Goal: Transaction & Acquisition: Purchase product/service

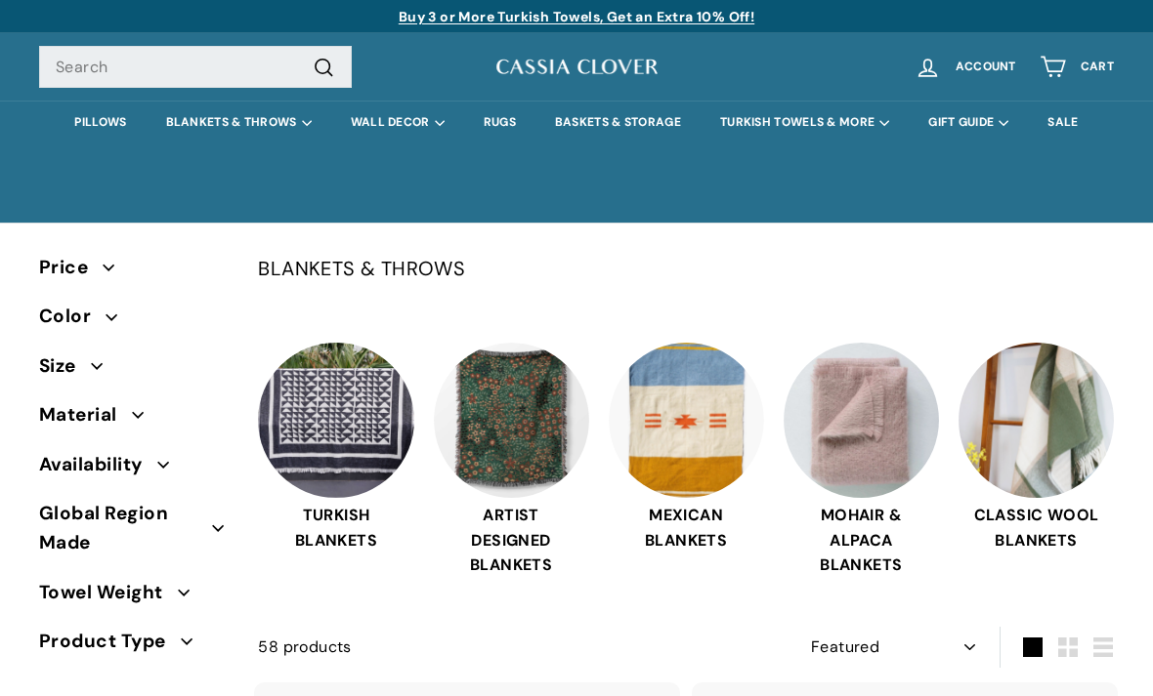
select select "manual"
click at [717, 485] on img at bounding box center [685, 420] width 155 height 155
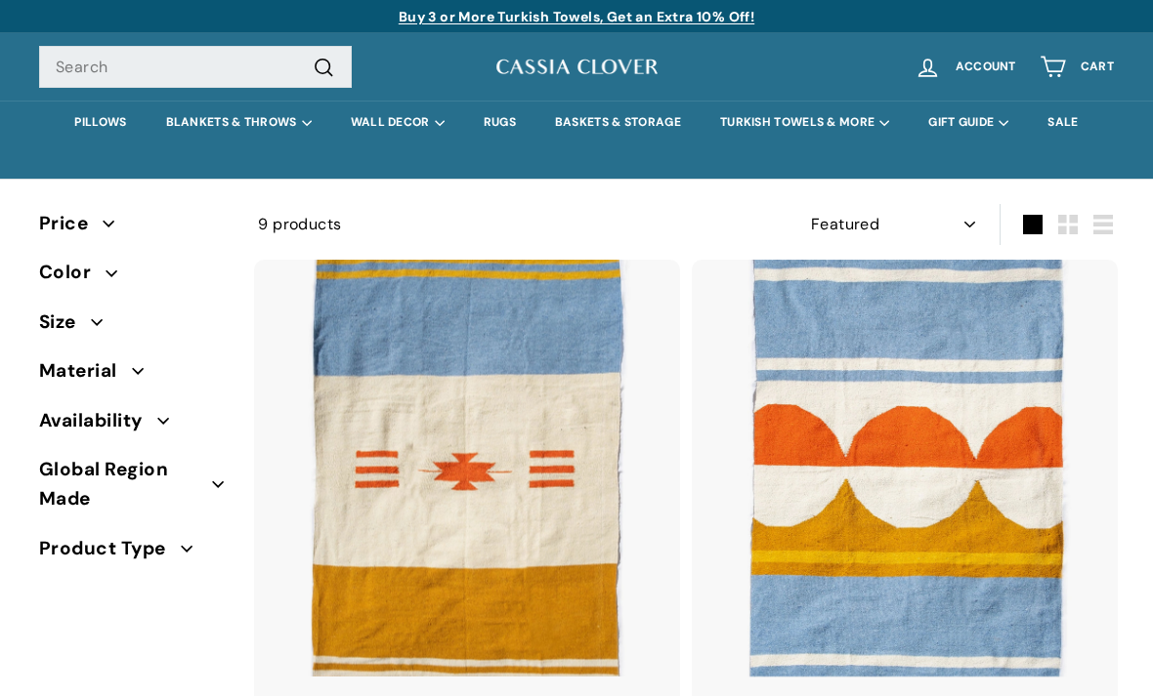
select select "manual"
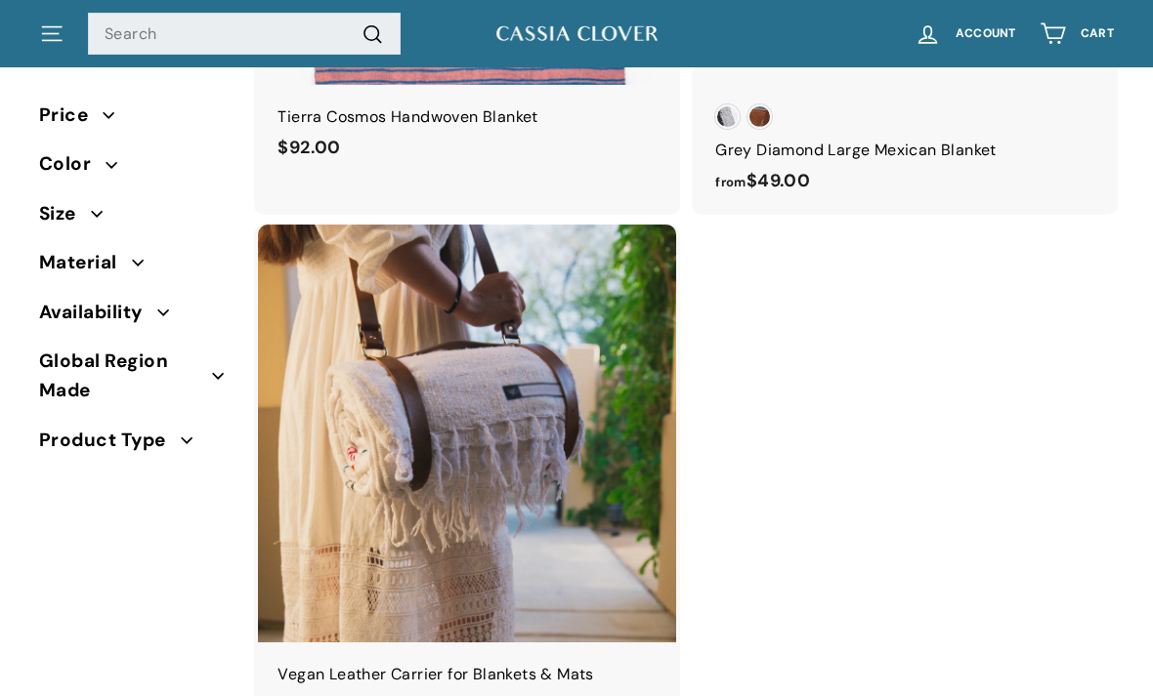
scroll to position [2225, 0]
click at [614, 523] on img at bounding box center [467, 434] width 418 height 418
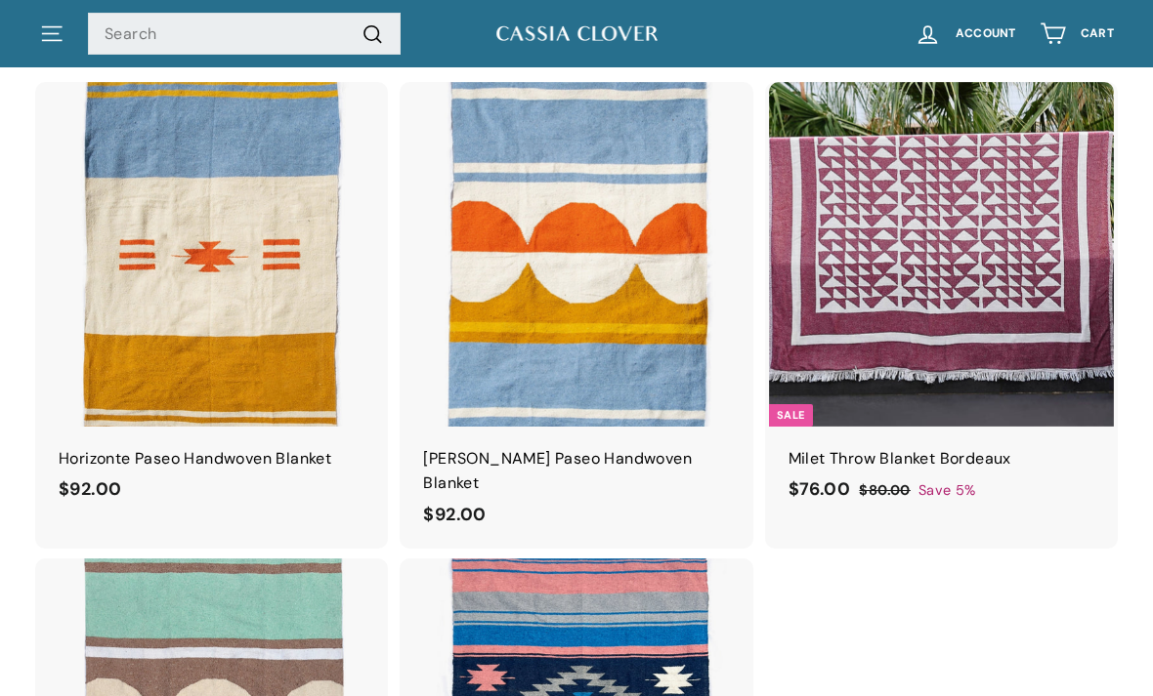
scroll to position [1100, 0]
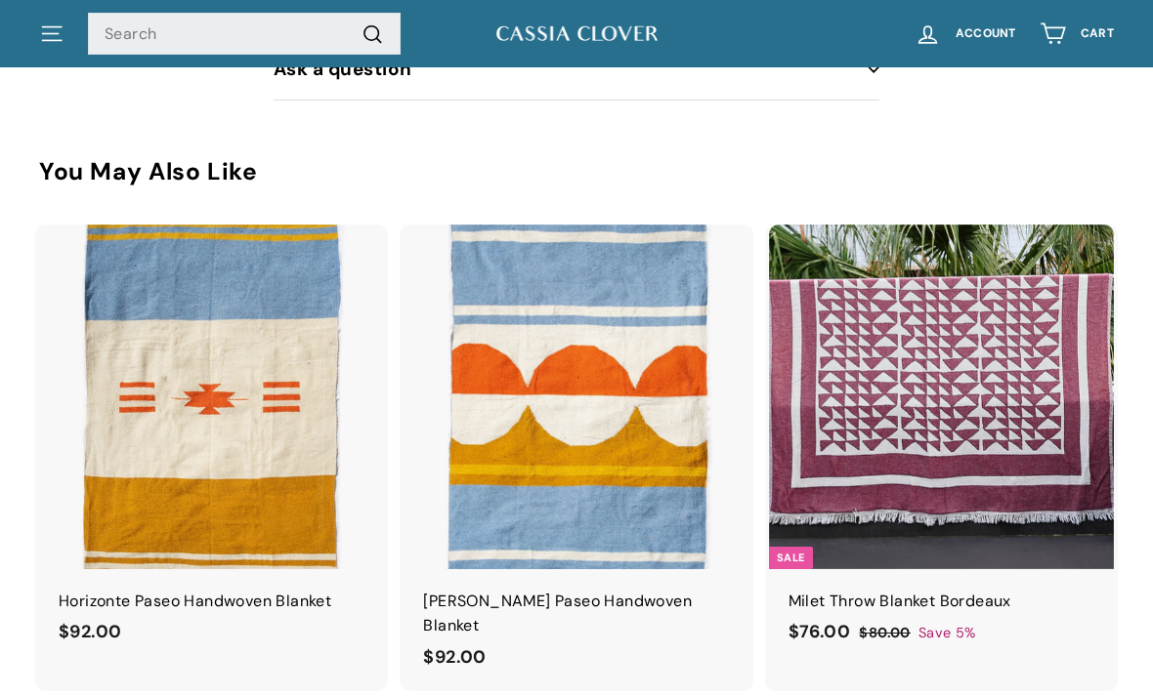
click at [885, 357] on img at bounding box center [941, 397] width 345 height 345
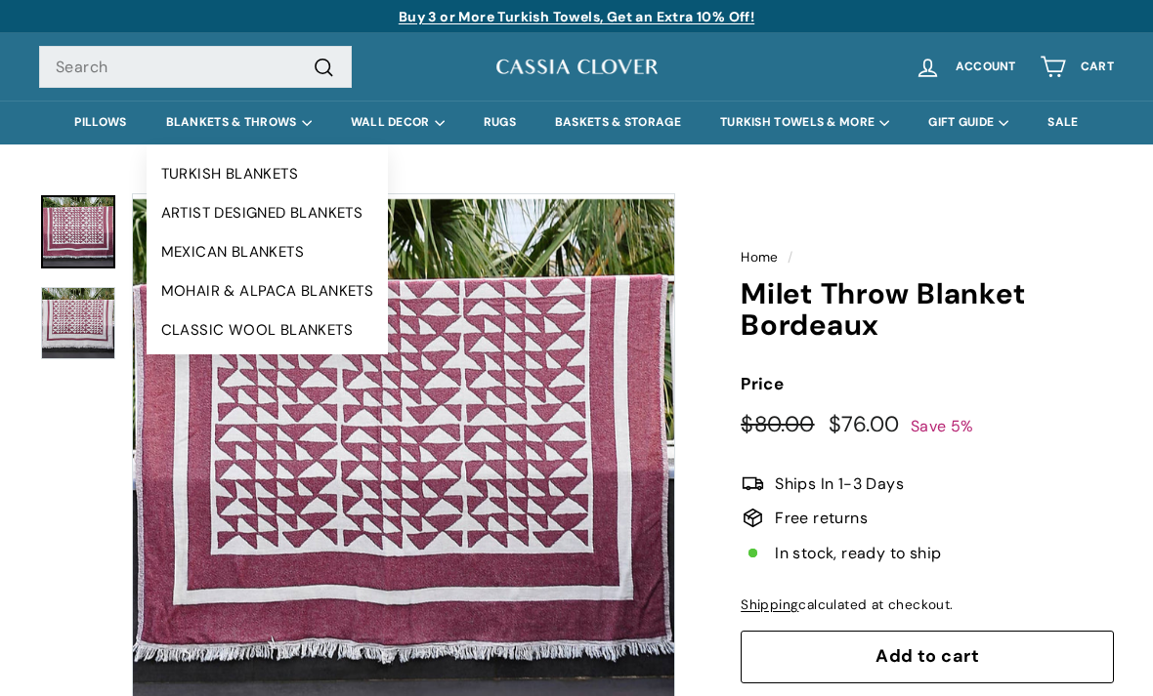
click at [263, 176] on link "TURKISH BLANKETS" at bounding box center [268, 173] width 242 height 39
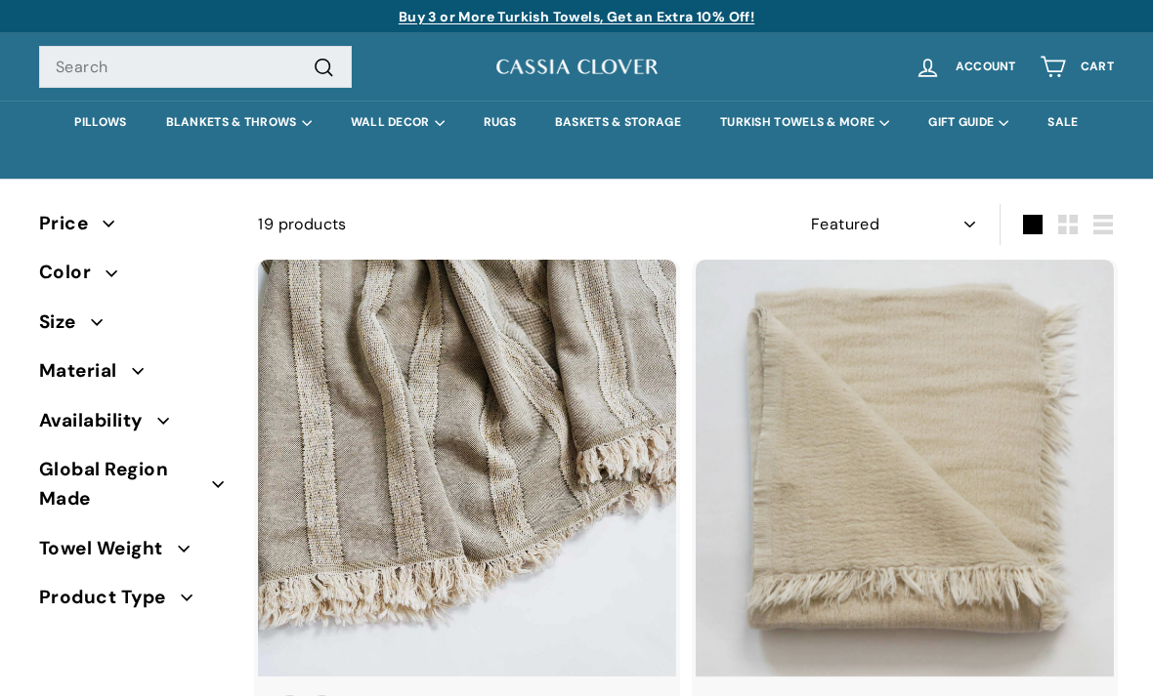
select select "manual"
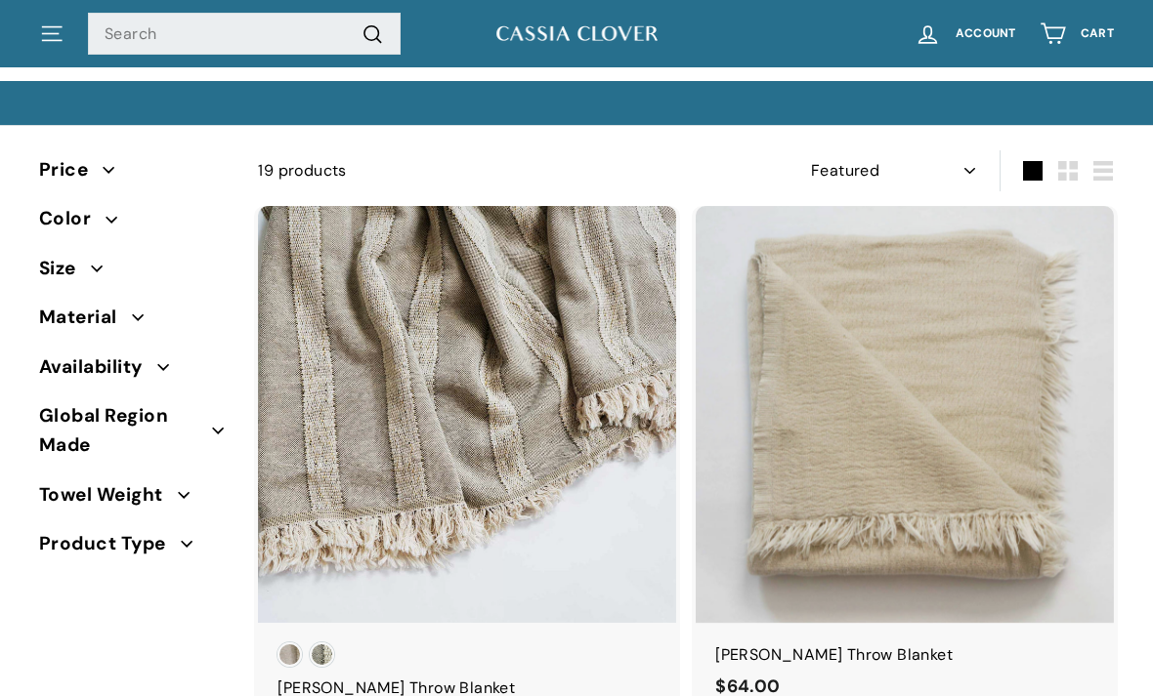
scroll to position [55, 0]
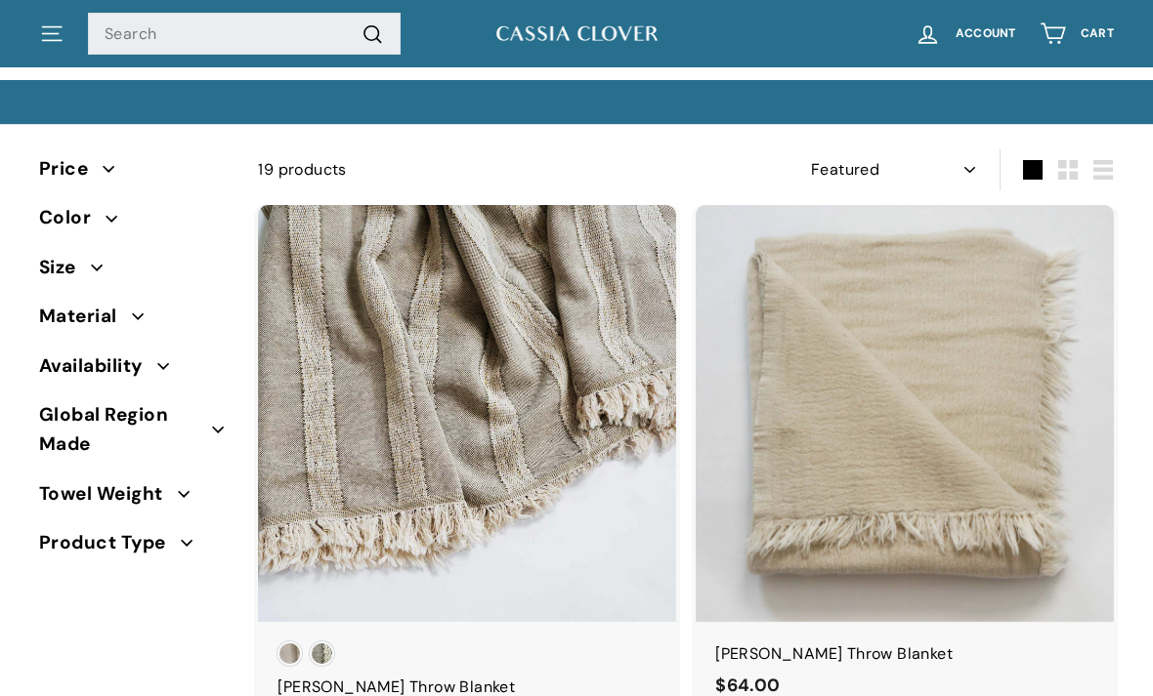
click at [98, 227] on span "Color" at bounding box center [72, 217] width 66 height 29
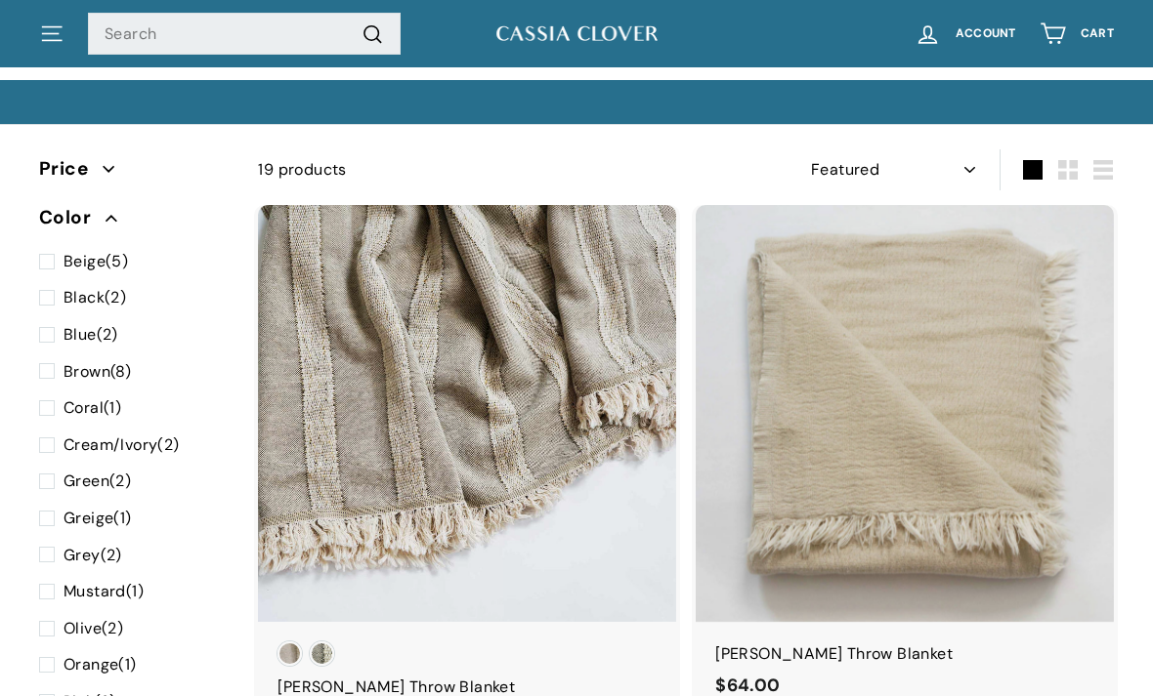
click at [54, 339] on span at bounding box center [51, 334] width 24 height 25
click at [52, 322] on input "Blue (2)" at bounding box center [45, 322] width 13 height 0
checkbox input "true"
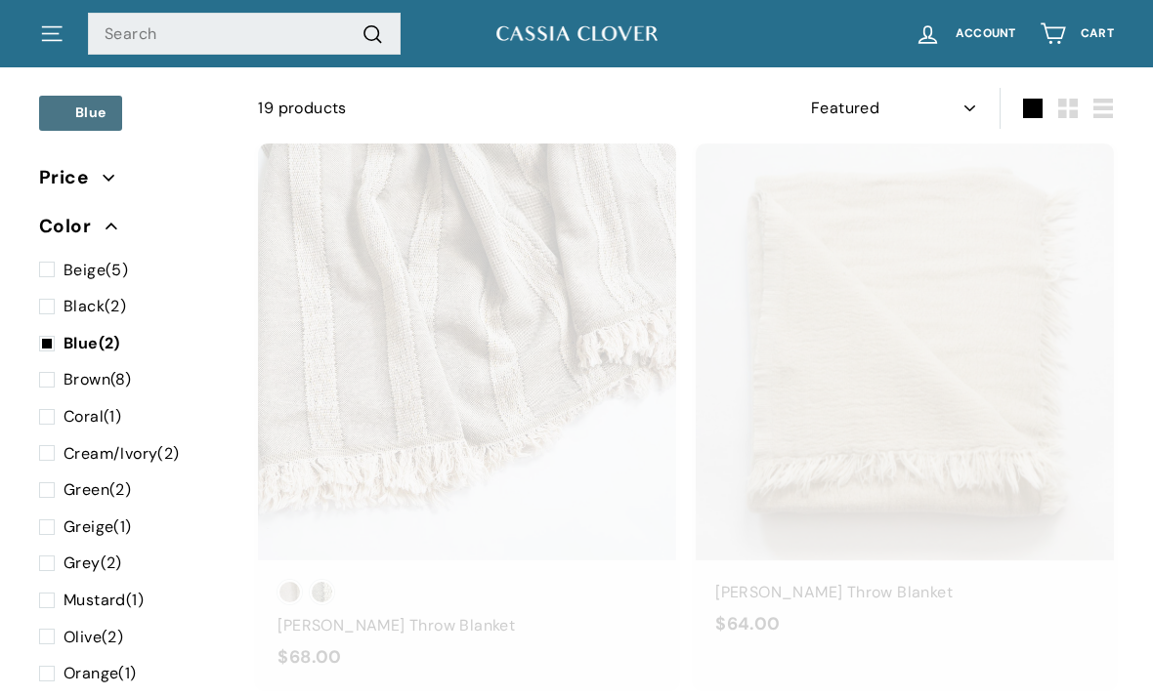
scroll to position [127, 0]
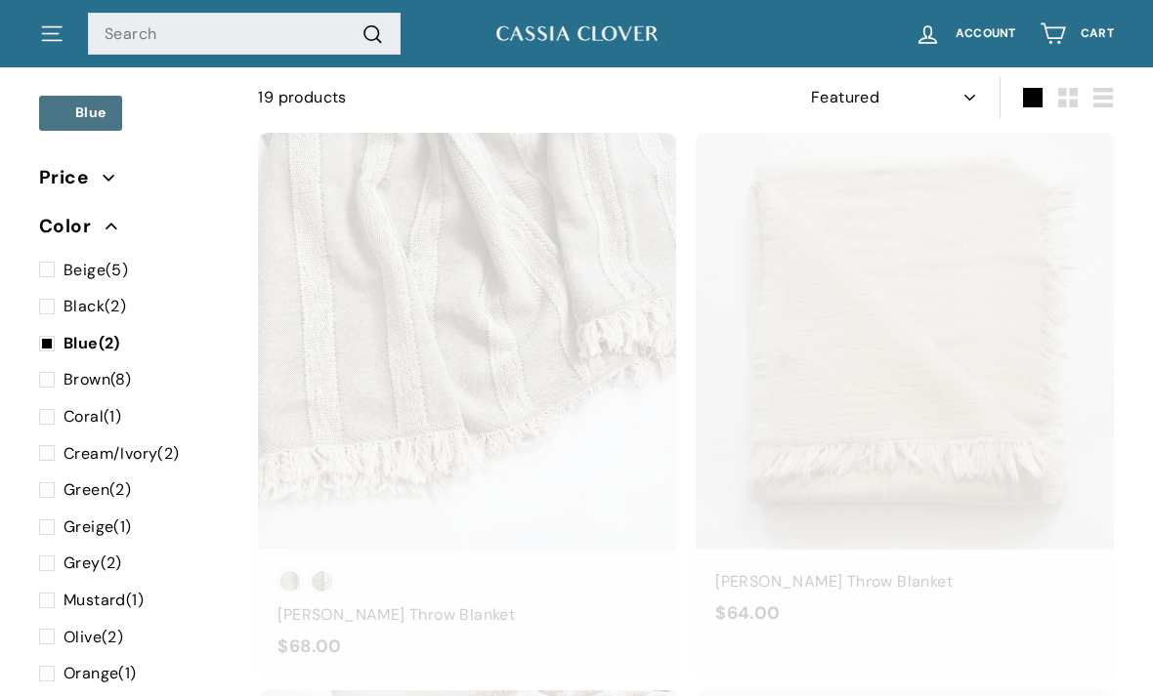
select select "manual"
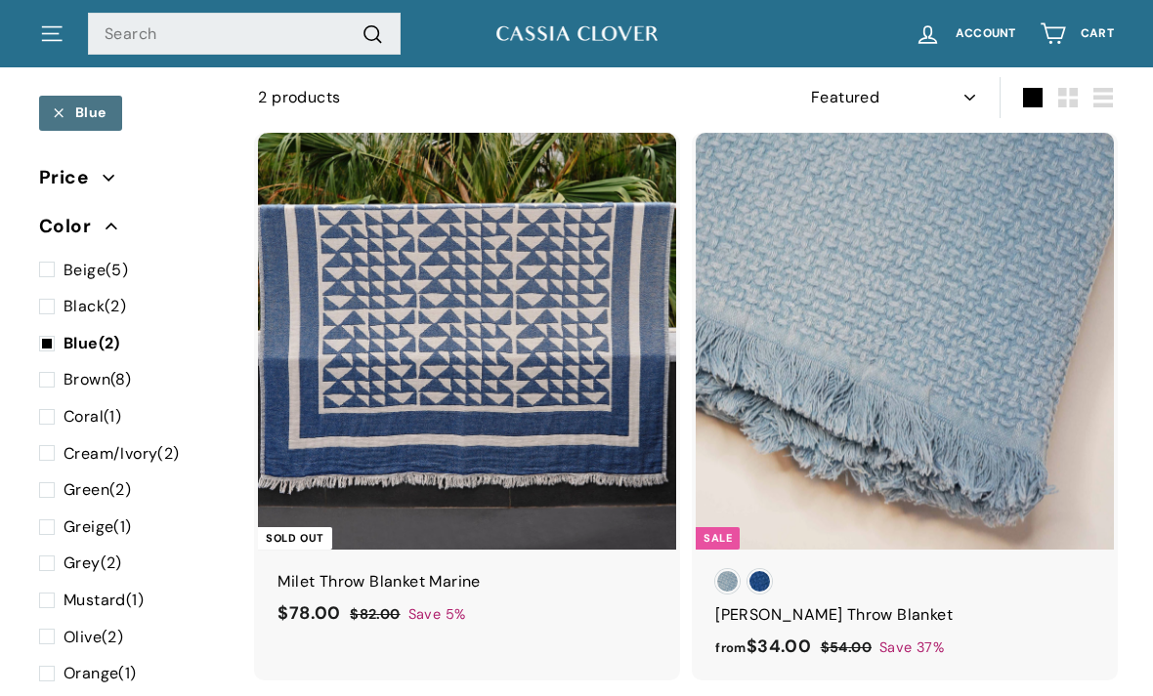
scroll to position [113, 0]
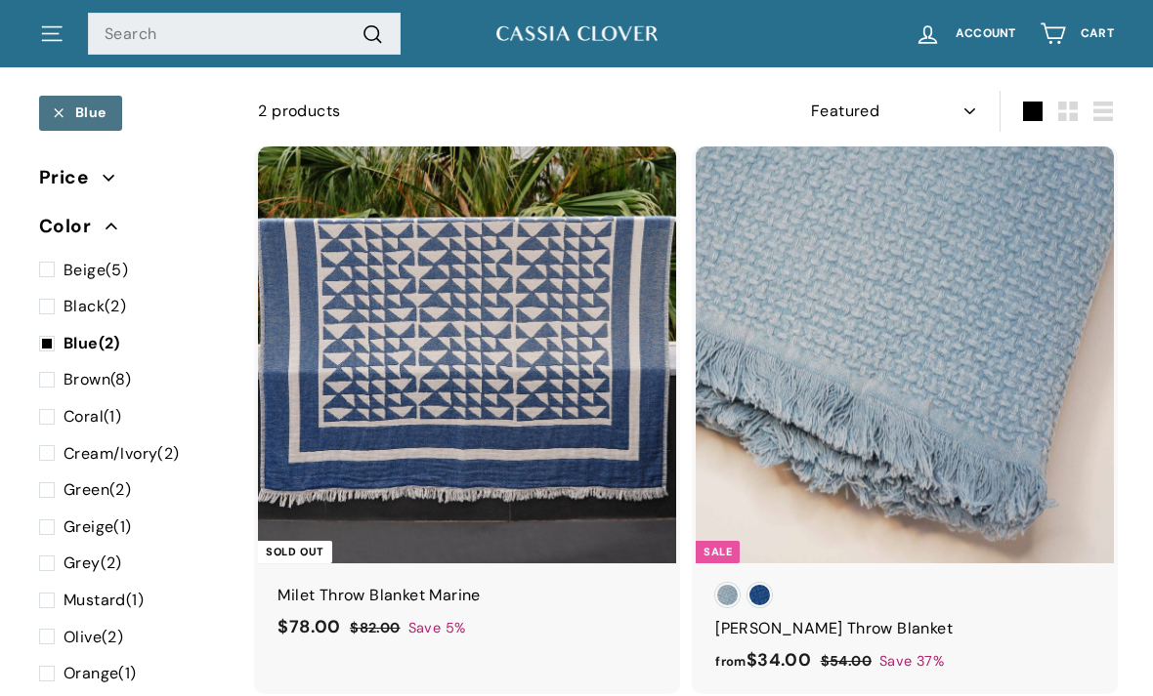
click at [554, 448] on img at bounding box center [467, 356] width 418 height 418
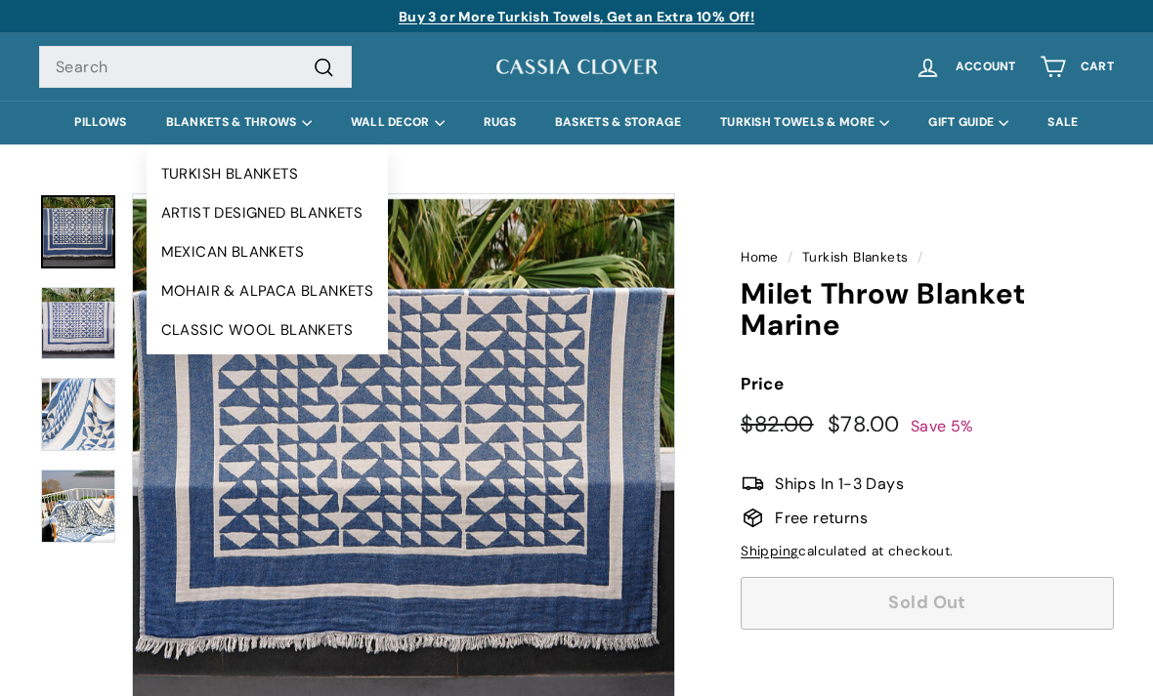
click at [272, 259] on link "MEXICAN BLANKETS" at bounding box center [268, 251] width 242 height 39
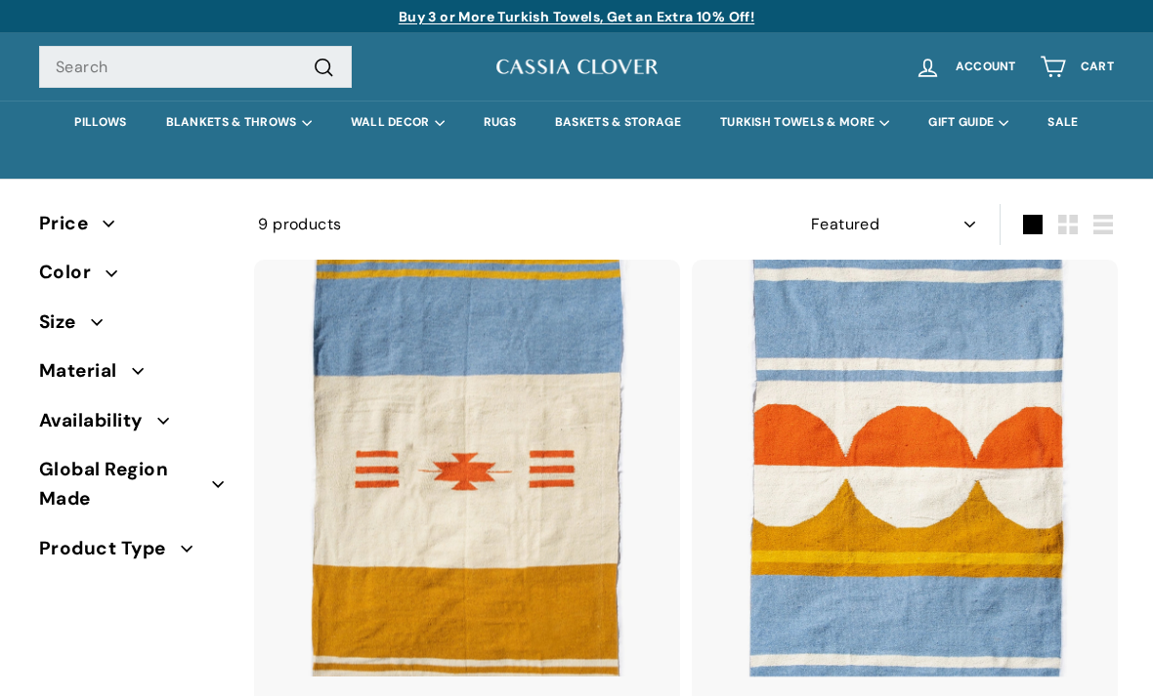
select select "manual"
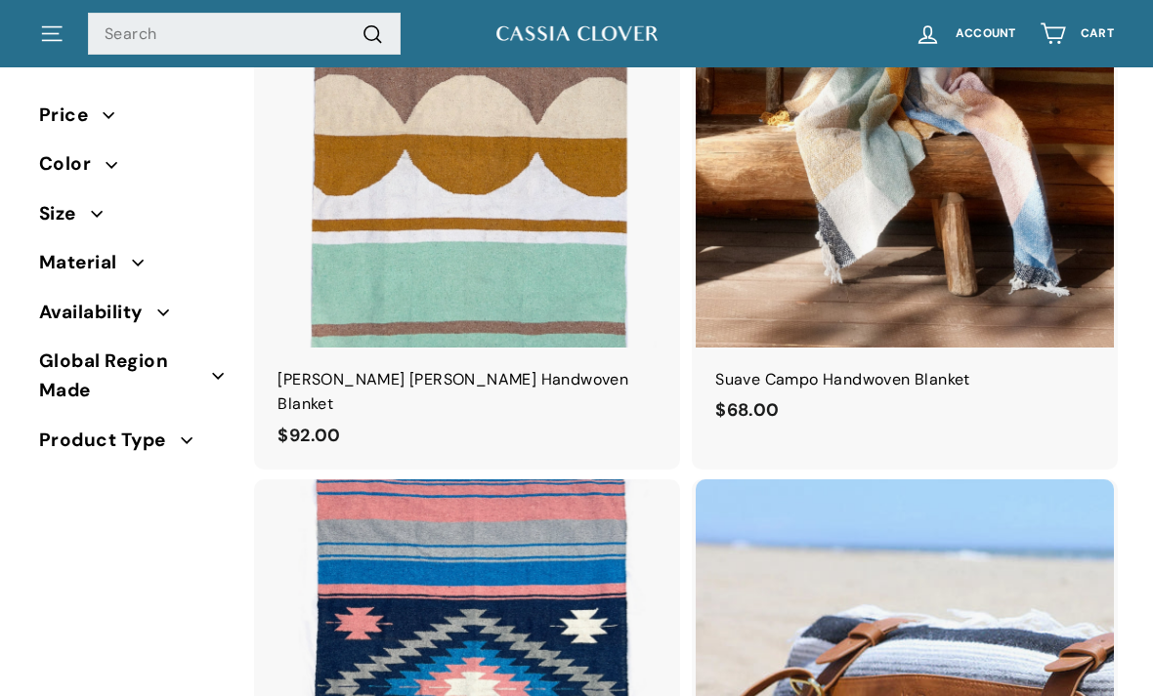
scroll to position [1448, 0]
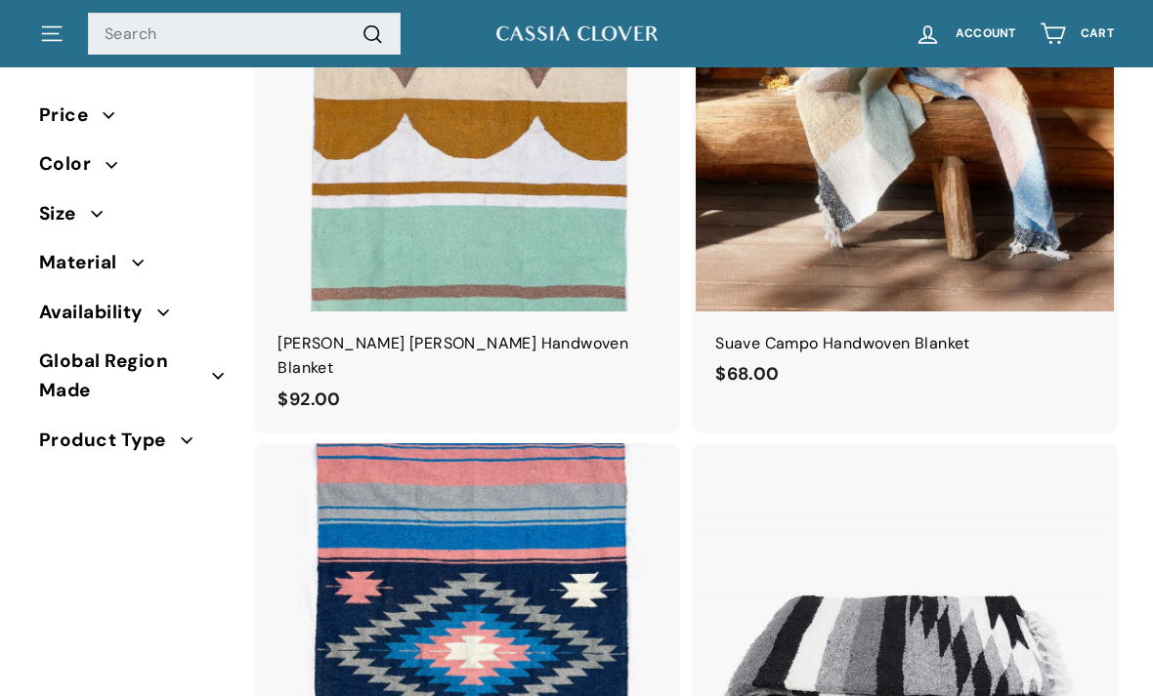
click at [1009, 193] on img at bounding box center [904, 103] width 418 height 418
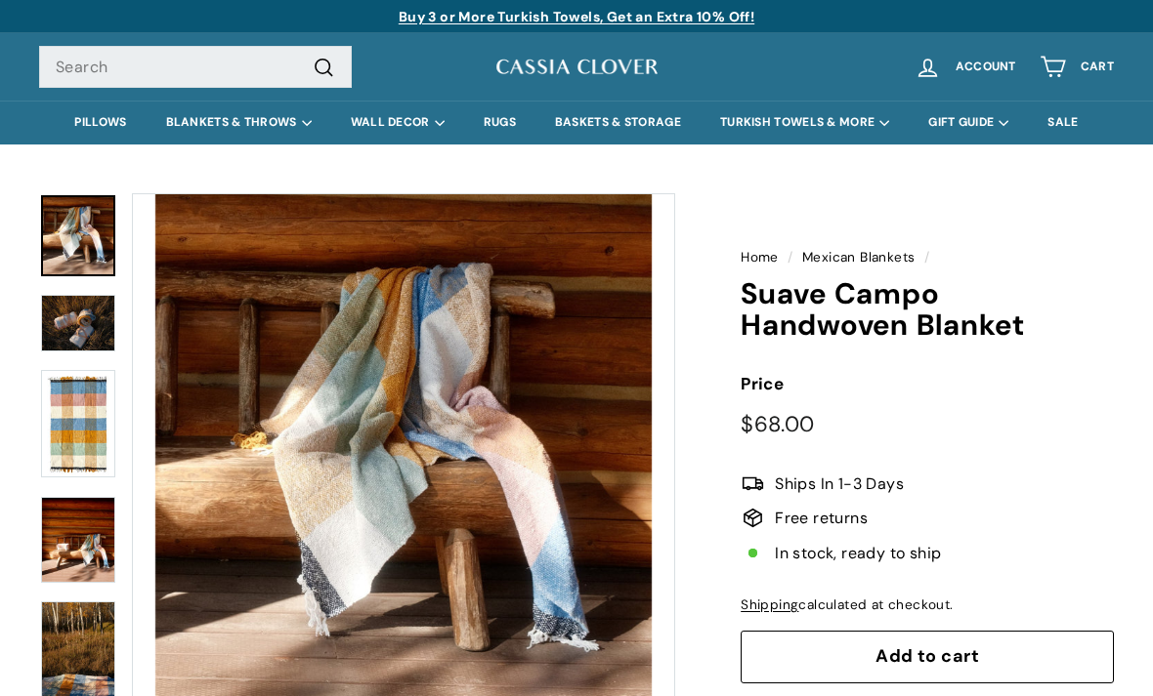
click at [76, 421] on img at bounding box center [78, 424] width 74 height 108
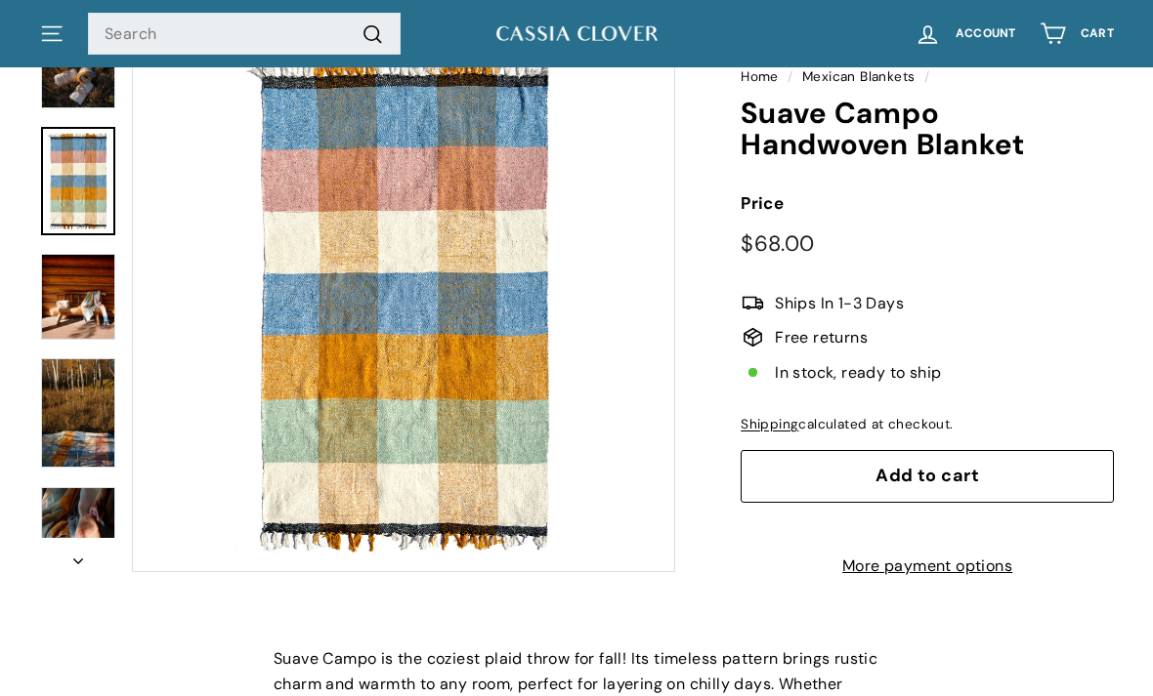
scroll to position [181, 0]
click at [88, 403] on img at bounding box center [78, 412] width 74 height 109
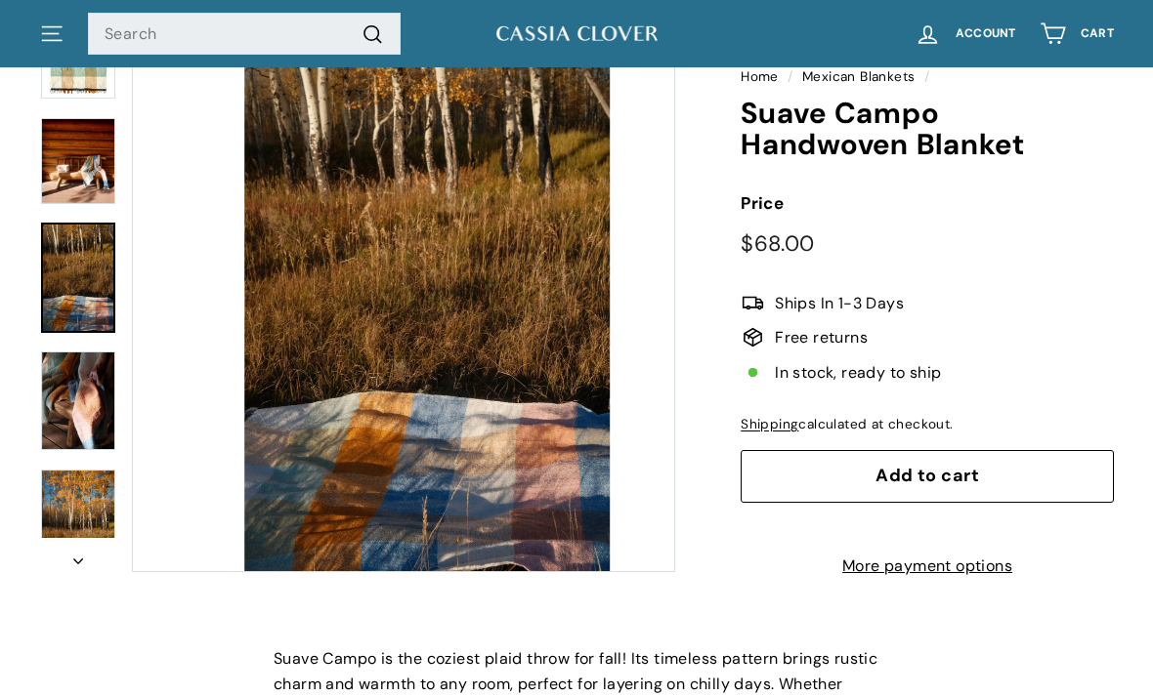
scroll to position [218, 0]
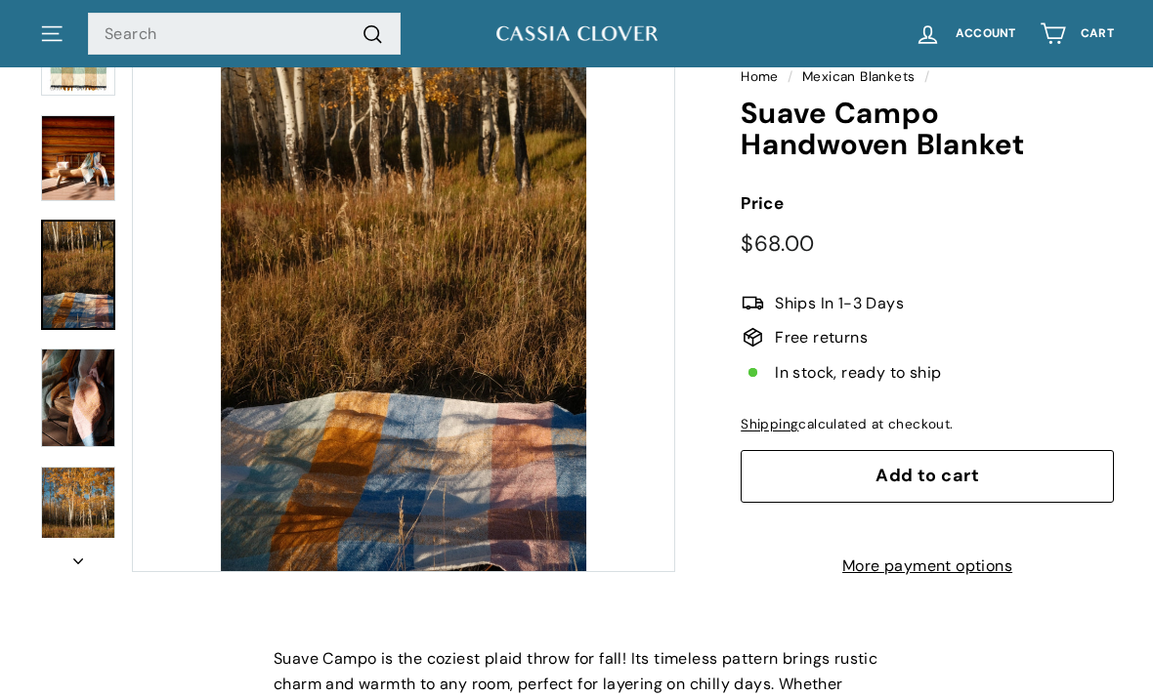
click at [86, 395] on img at bounding box center [78, 398] width 74 height 99
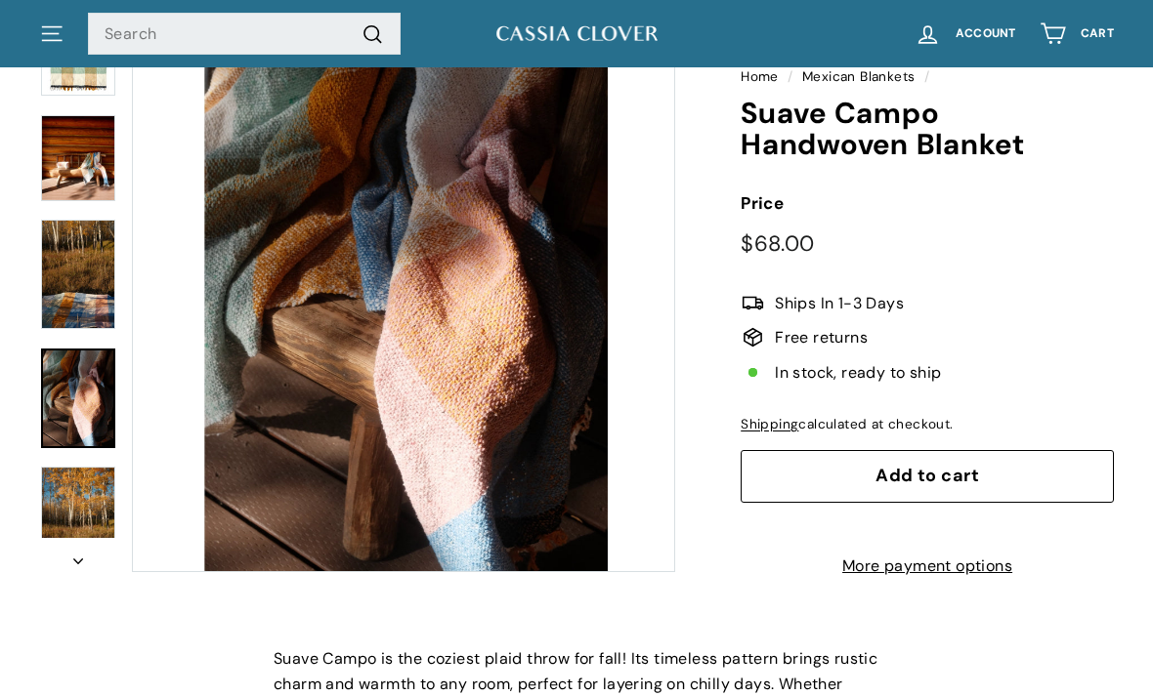
click at [62, 508] on img at bounding box center [78, 518] width 74 height 103
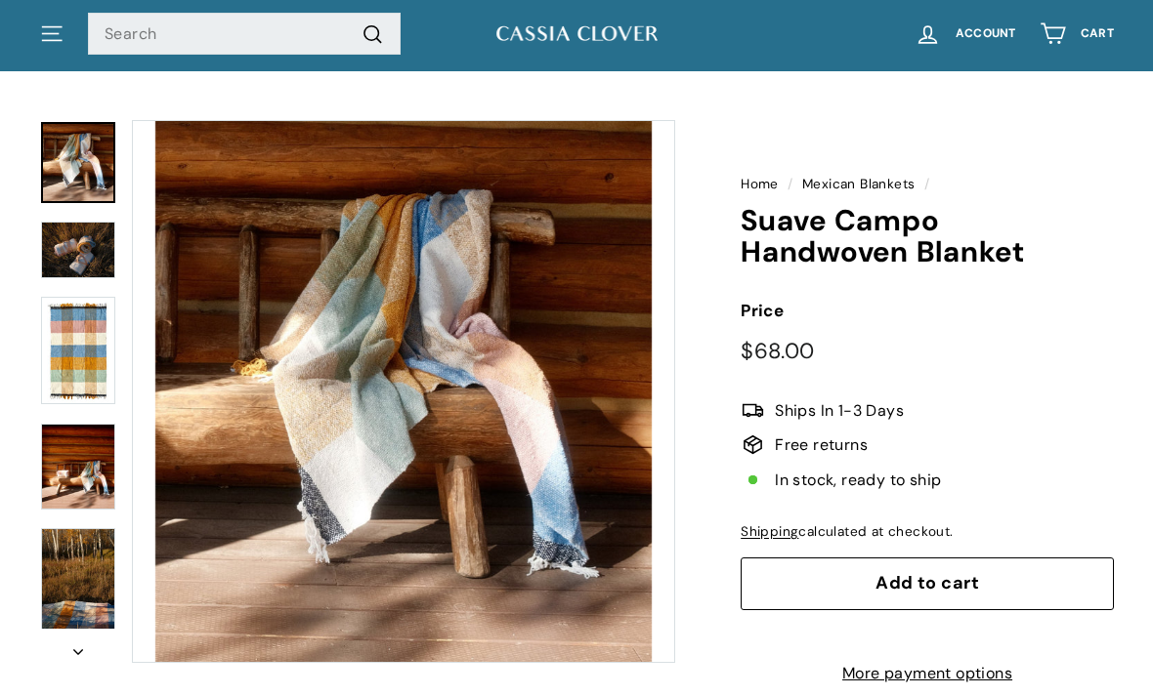
scroll to position [0, 0]
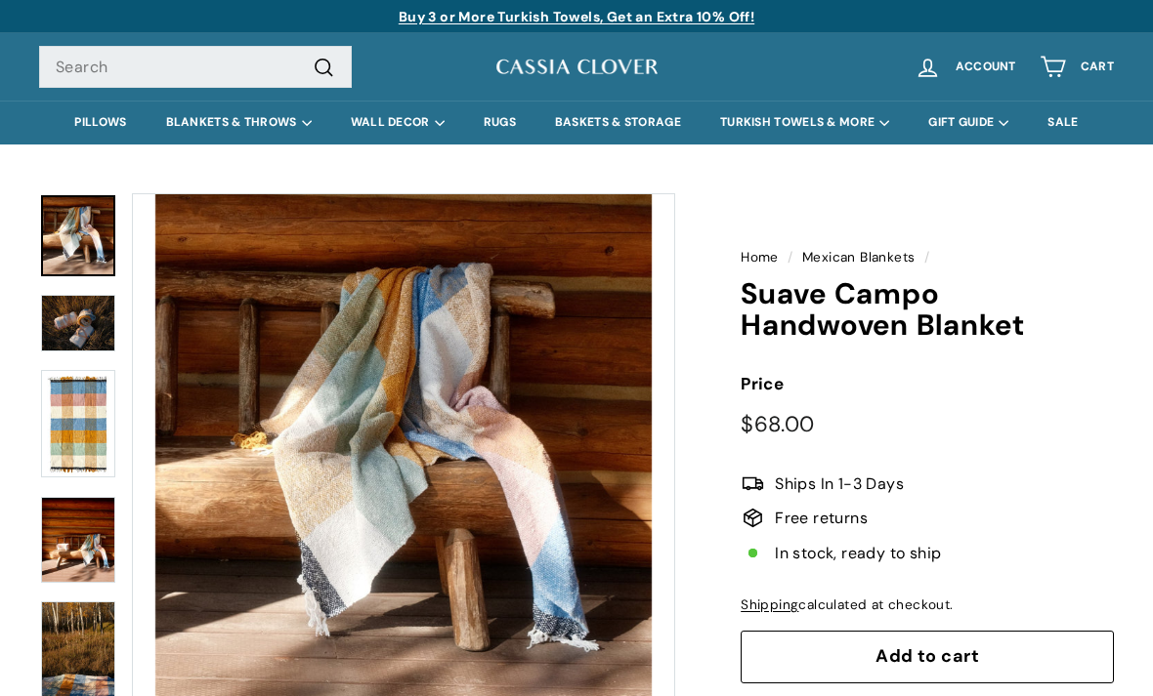
click at [508, 126] on link "RUGS" at bounding box center [499, 123] width 71 height 44
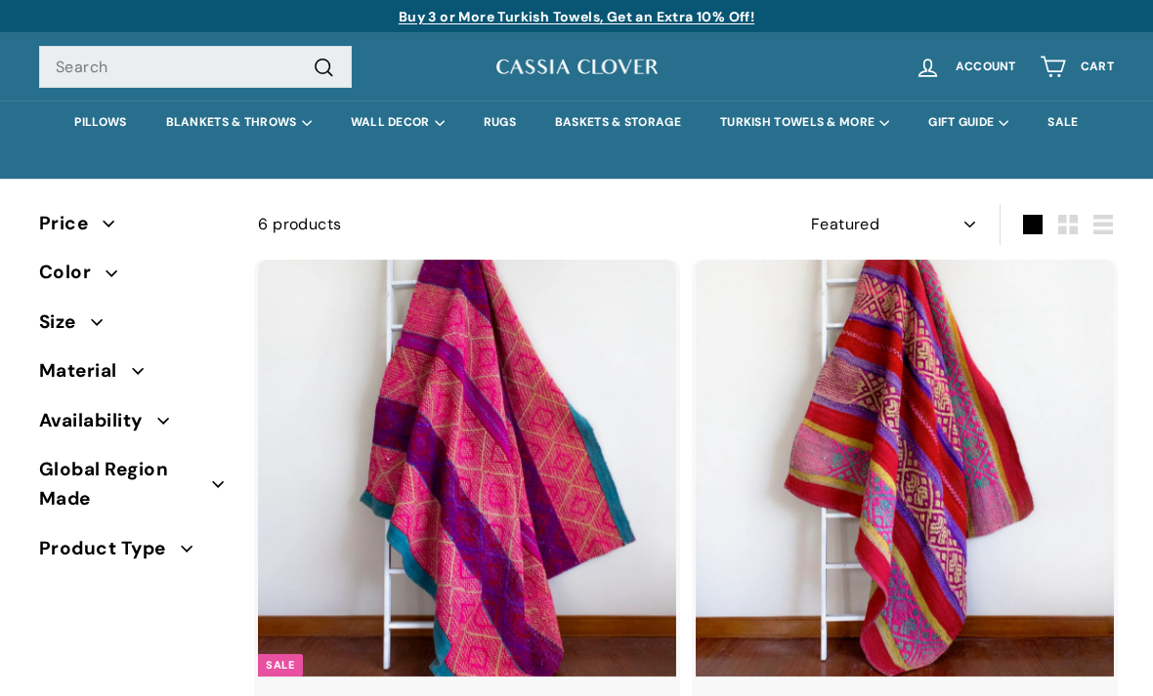
select select "manual"
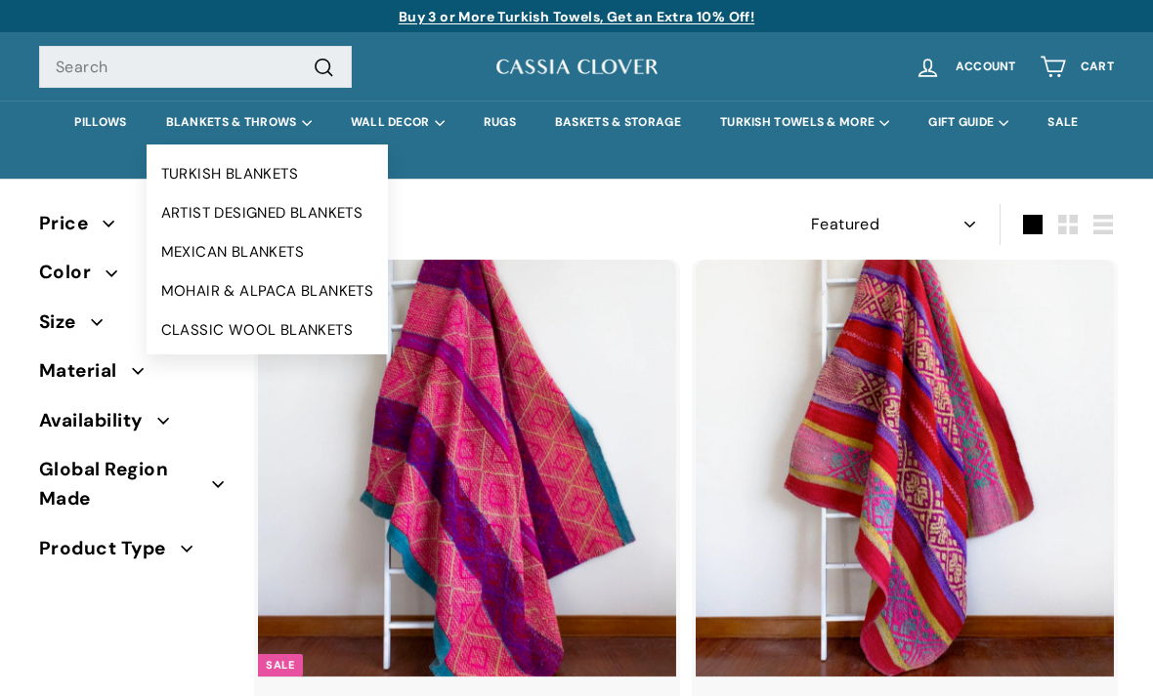
click at [189, 144] on summary "BLANKETS & THROWS" at bounding box center [239, 123] width 185 height 44
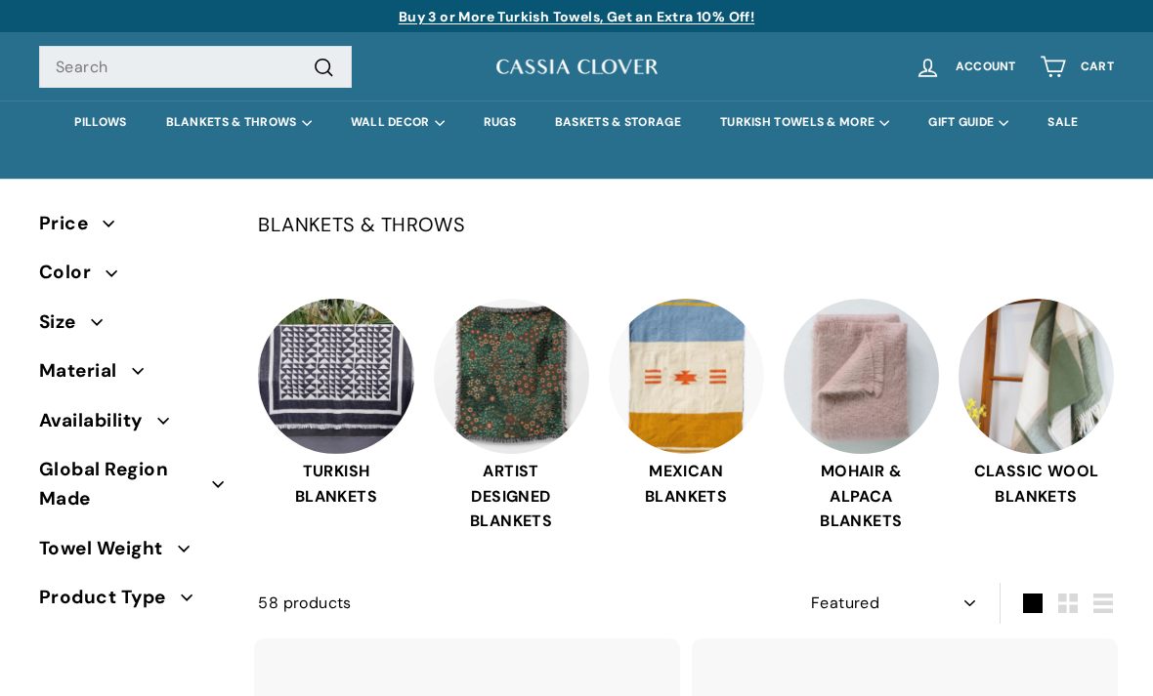
select select "manual"
click at [529, 408] on img at bounding box center [511, 376] width 155 height 155
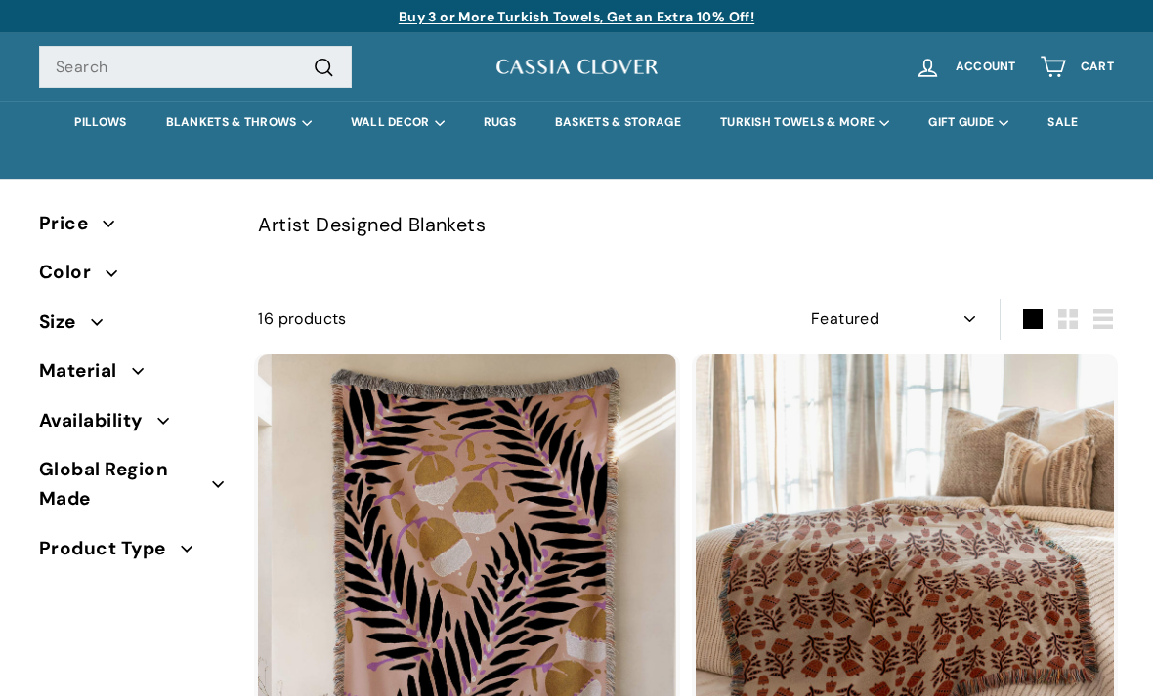
select select "manual"
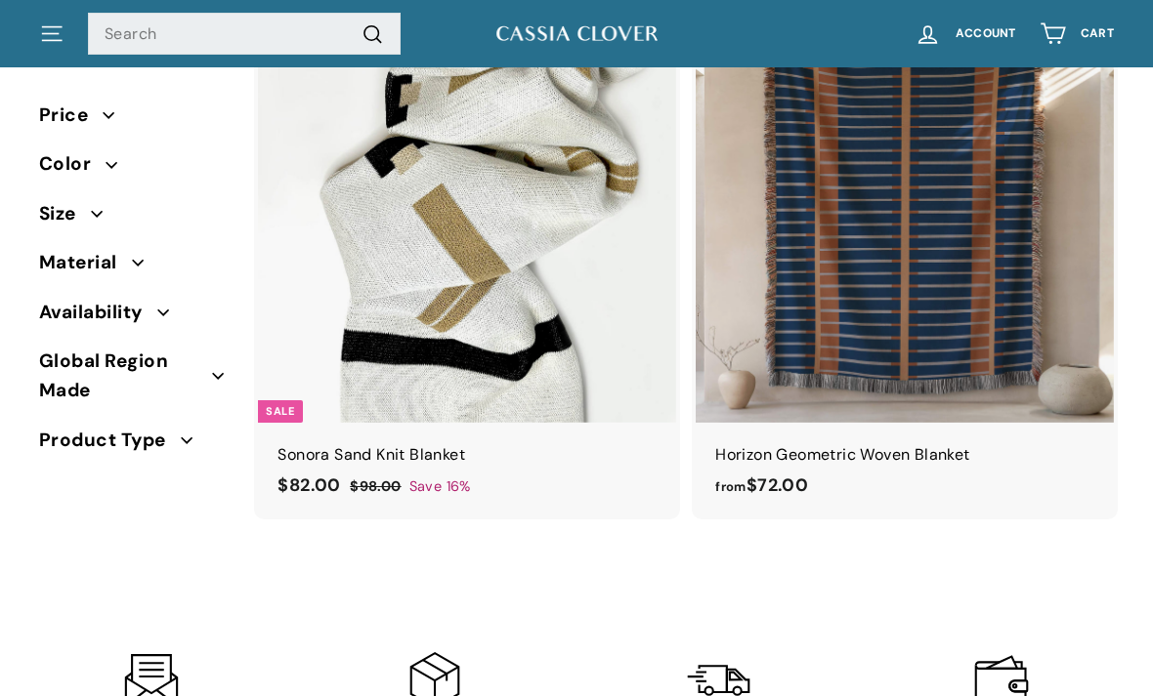
scroll to position [4122, 0]
click at [105, 225] on span "Size" at bounding box center [133, 213] width 188 height 29
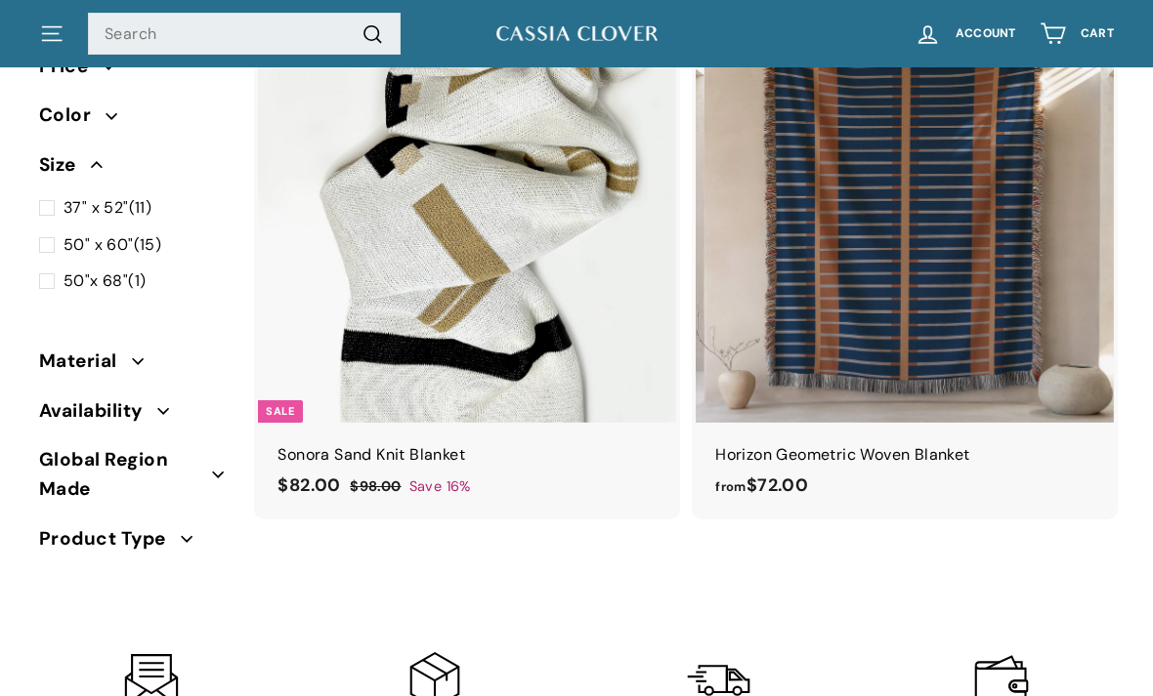
click at [93, 178] on button "Size" at bounding box center [133, 170] width 188 height 49
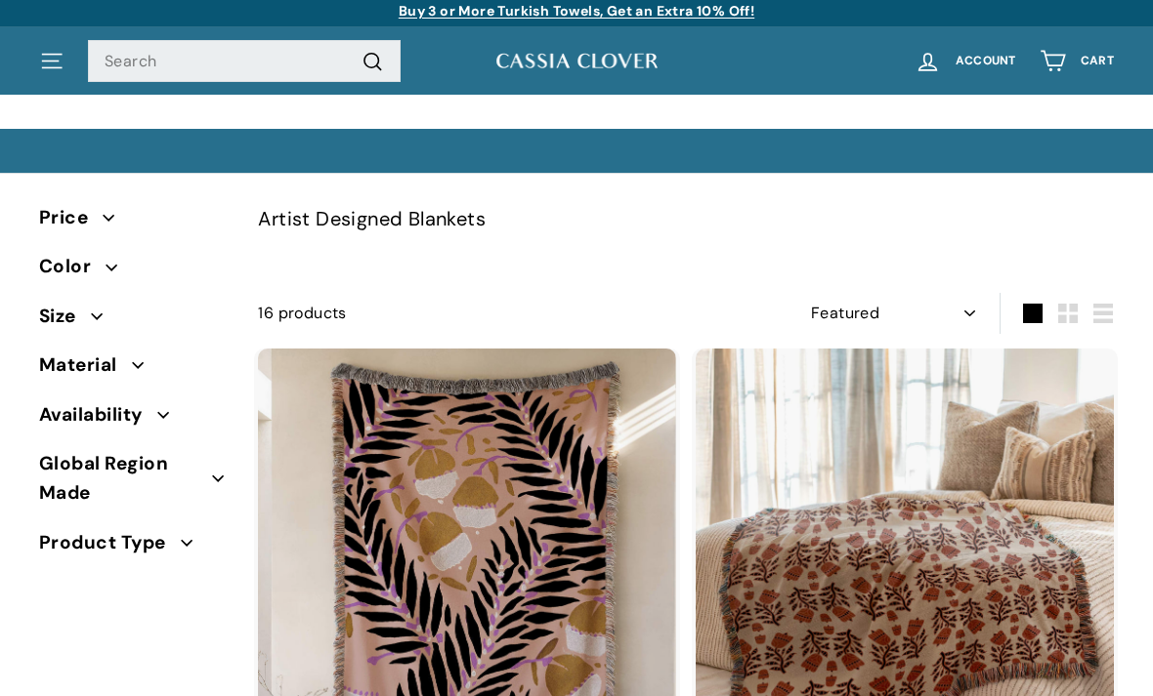
scroll to position [0, 0]
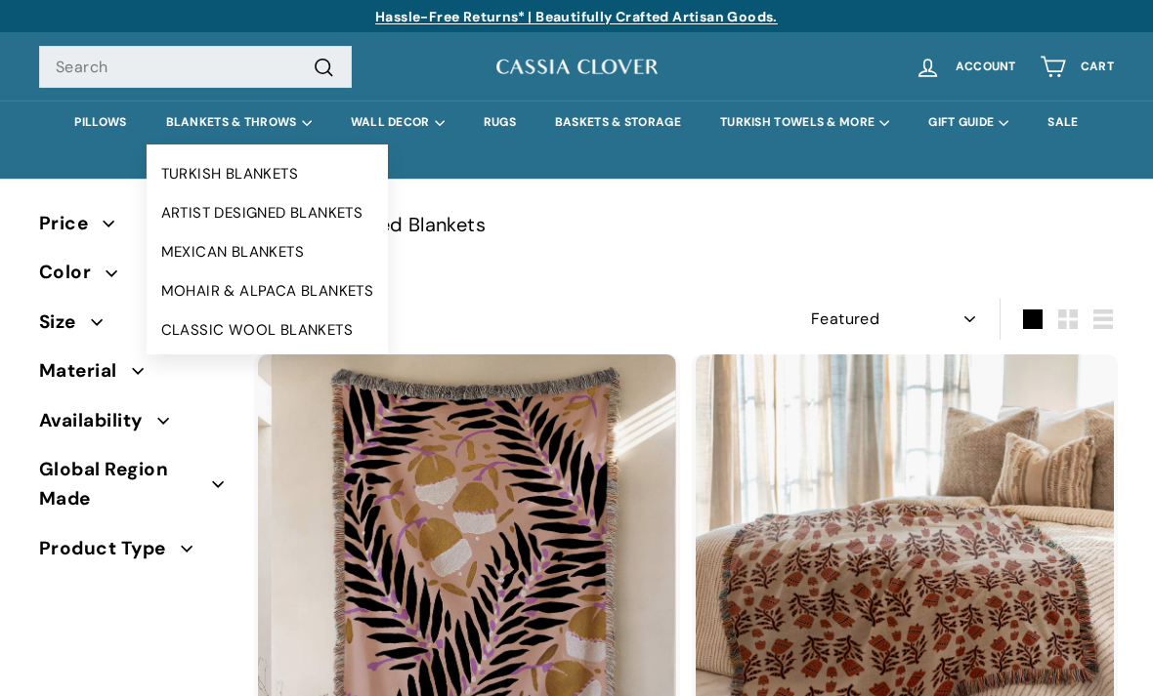
click at [285, 165] on link "TURKISH BLANKETS" at bounding box center [268, 173] width 242 height 39
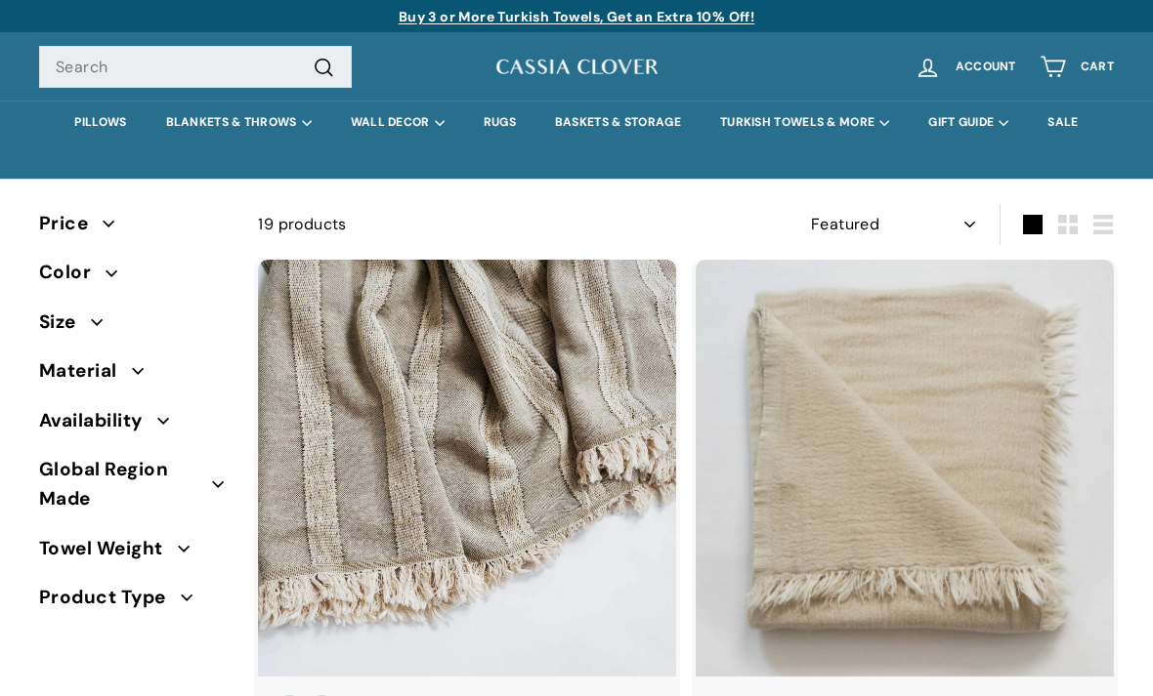
select select "manual"
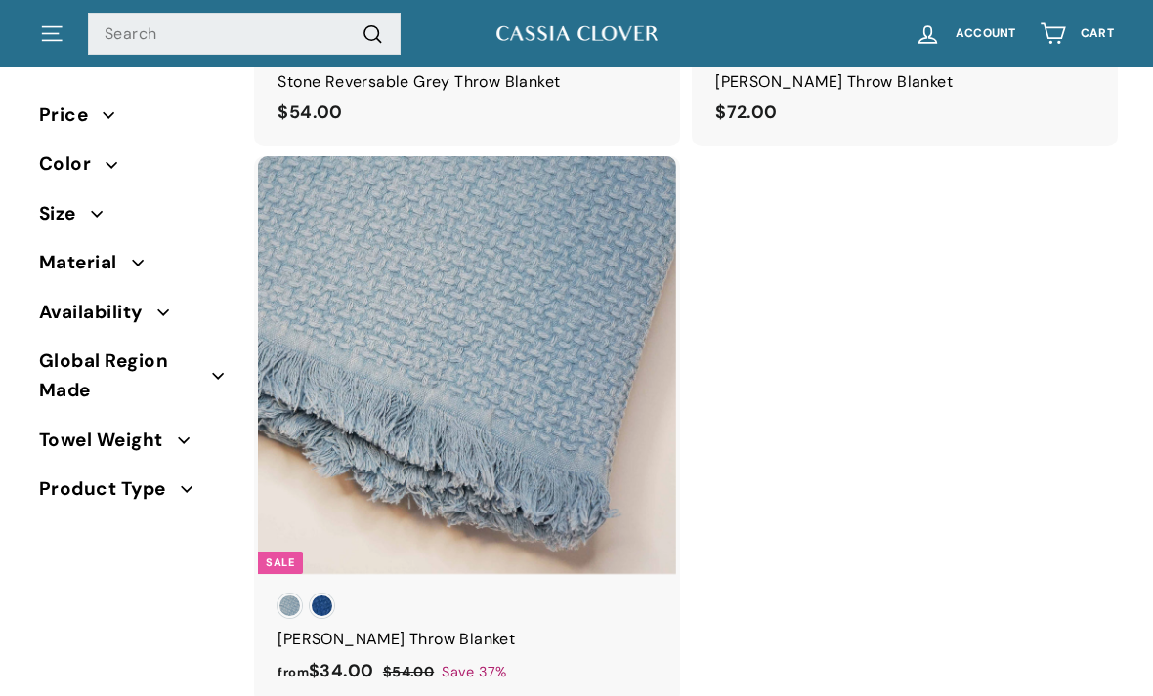
scroll to position [4947, 0]
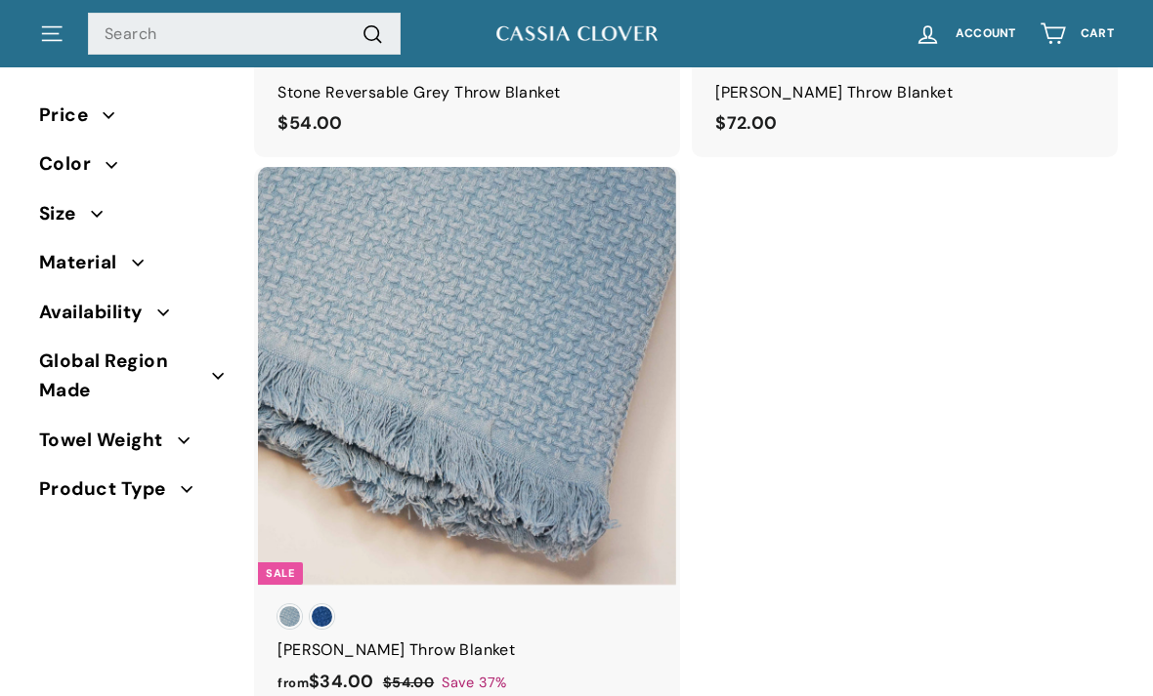
click at [534, 459] on div at bounding box center [467, 376] width 420 height 420
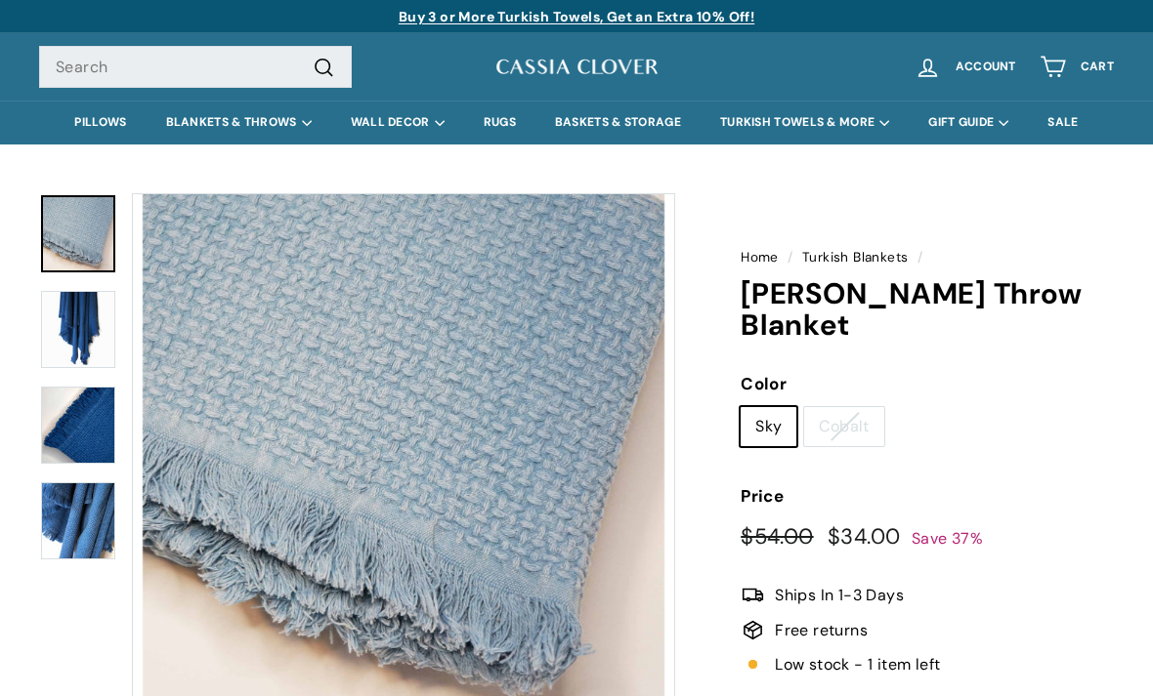
click at [854, 407] on label "Cobalt" at bounding box center [843, 426] width 79 height 39
click at [804, 406] on input "Cobalt" at bounding box center [803, 406] width 1 height 1
radio input "true"
